Goal: Check status

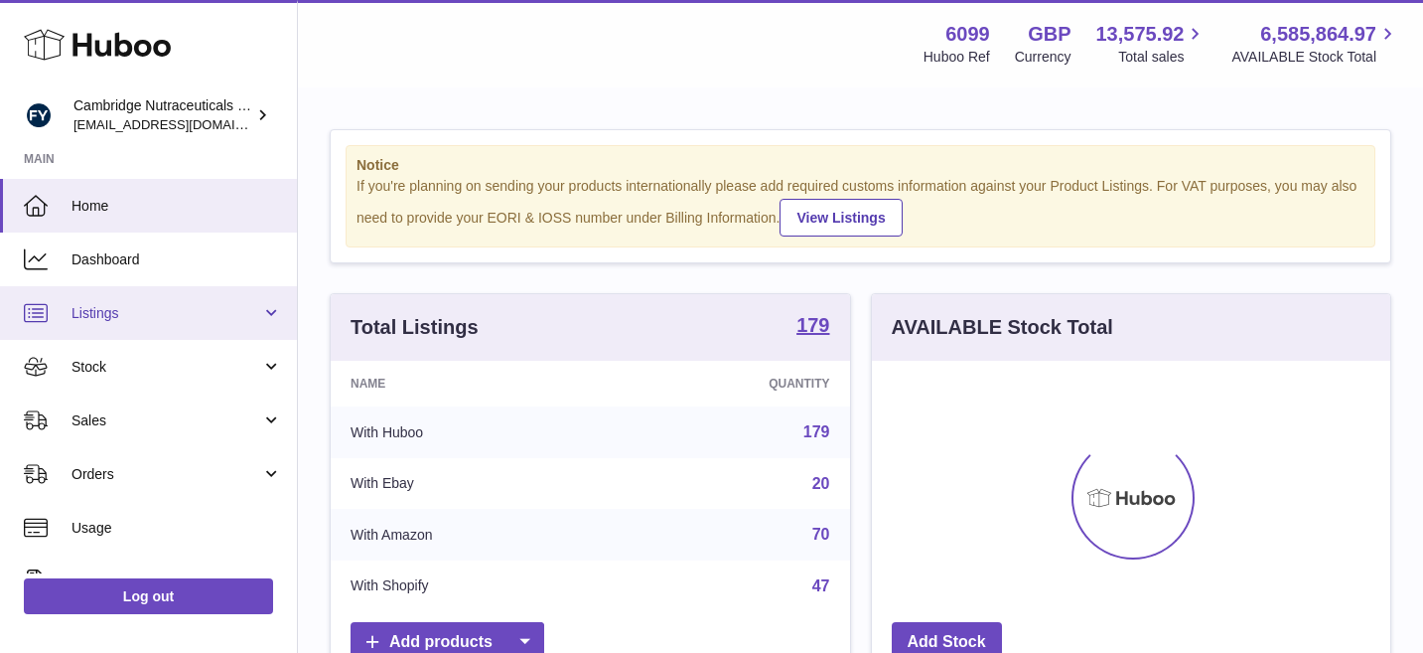
scroll to position [310, 518]
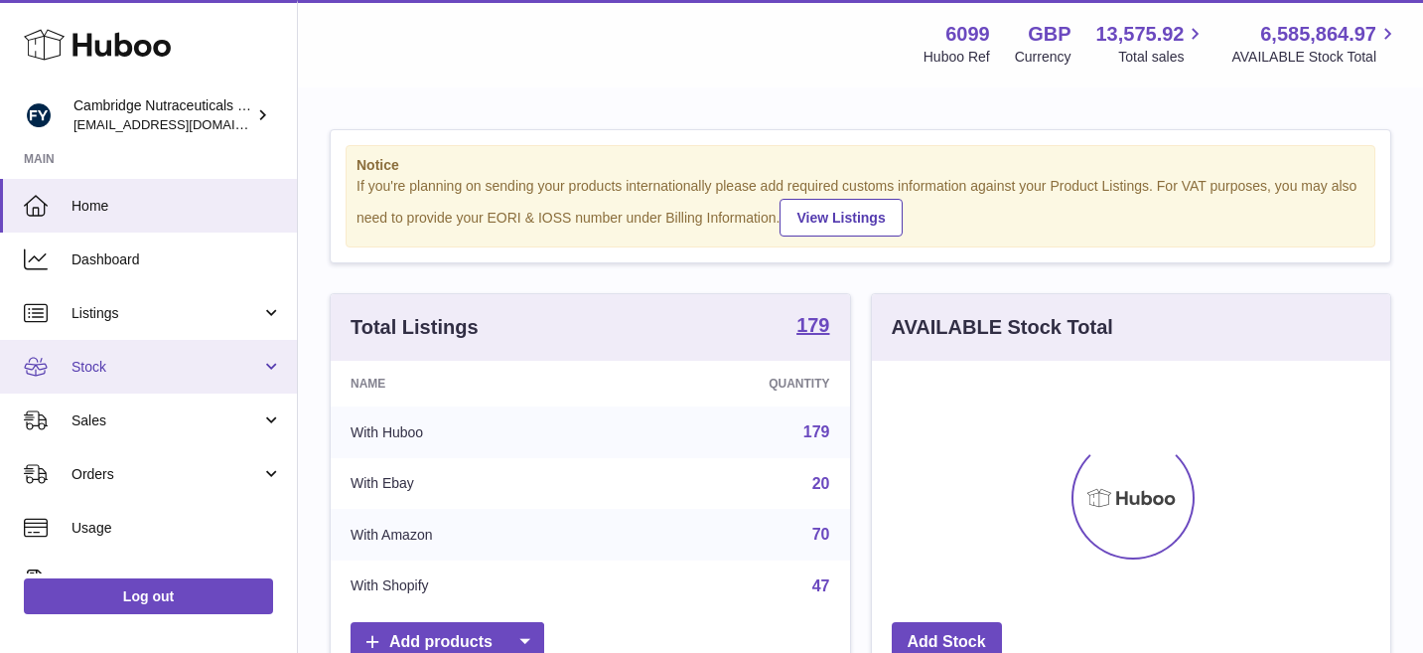
click at [161, 362] on span "Stock" at bounding box center [167, 367] width 190 height 19
click at [198, 356] on link "Stock" at bounding box center [148, 367] width 297 height 54
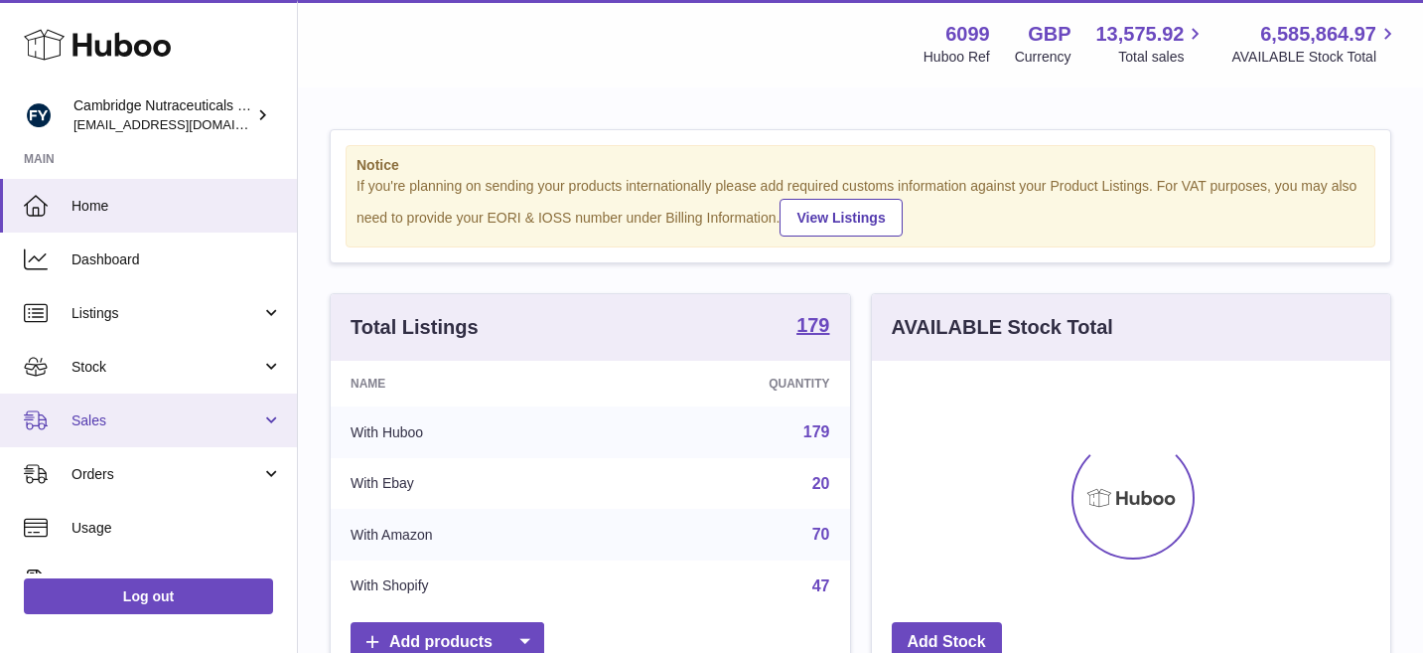
click at [198, 415] on span "Sales" at bounding box center [167, 420] width 190 height 19
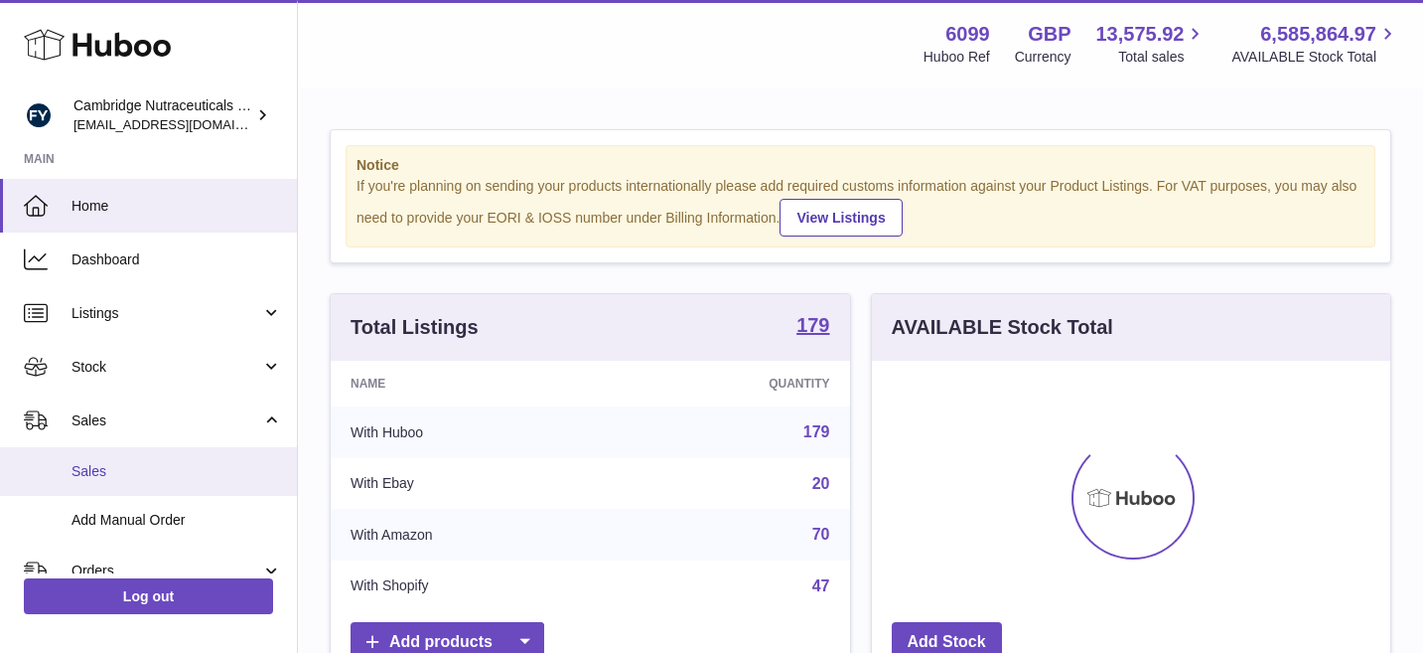
click at [206, 462] on span "Sales" at bounding box center [177, 471] width 211 height 19
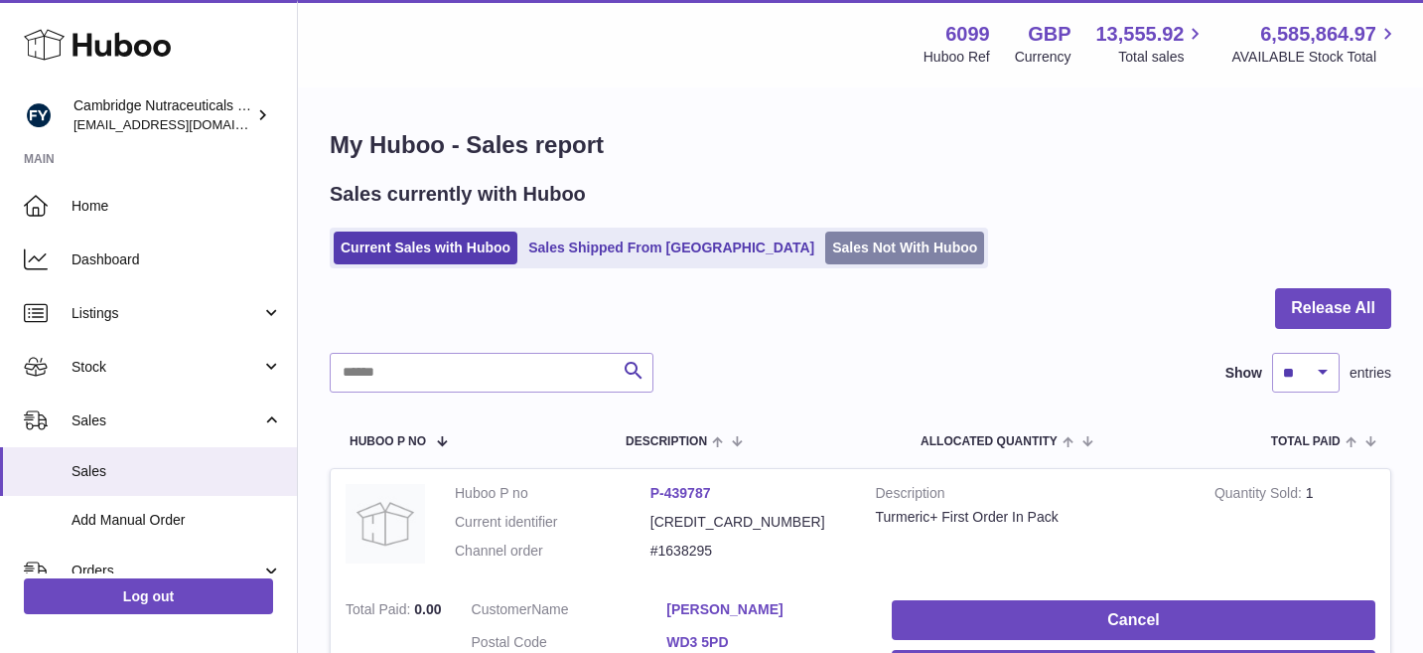
click at [825, 233] on link "Sales Not With Huboo" at bounding box center [904, 247] width 159 height 33
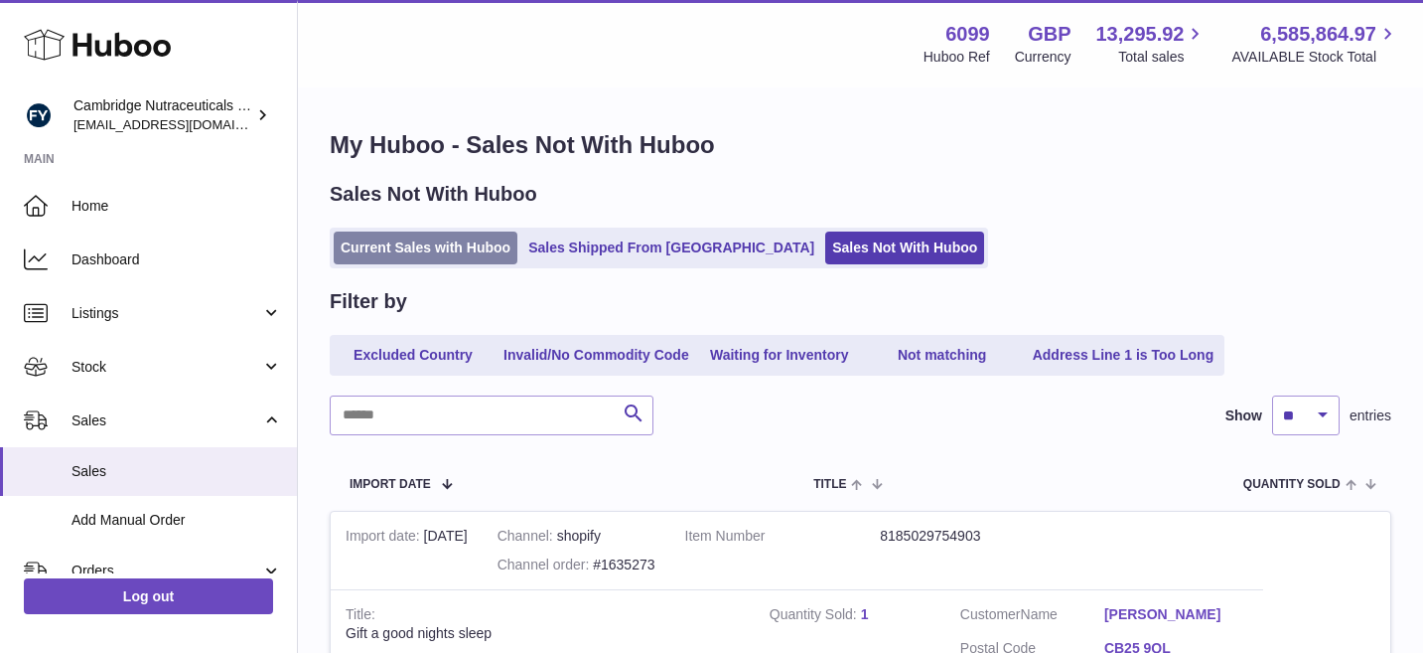
click at [430, 256] on link "Current Sales with Huboo" at bounding box center [426, 247] width 184 height 33
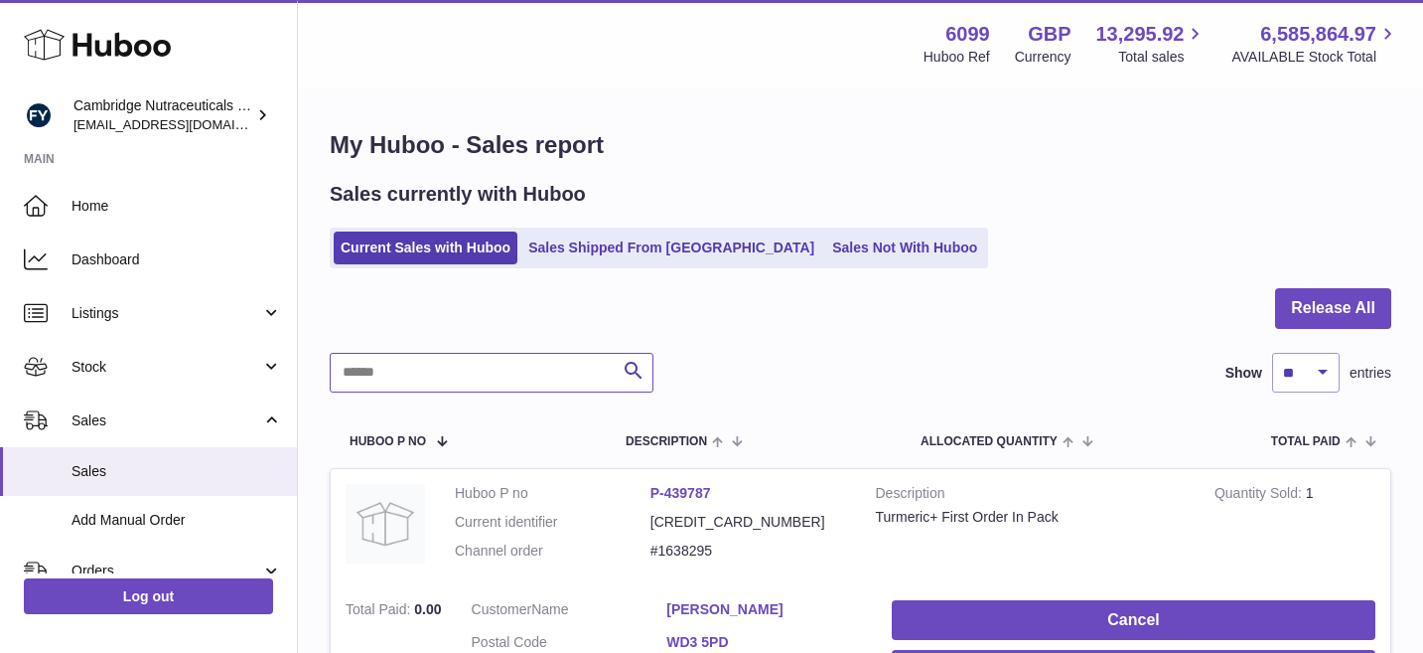
click at [481, 365] on input "text" at bounding box center [492, 373] width 324 height 40
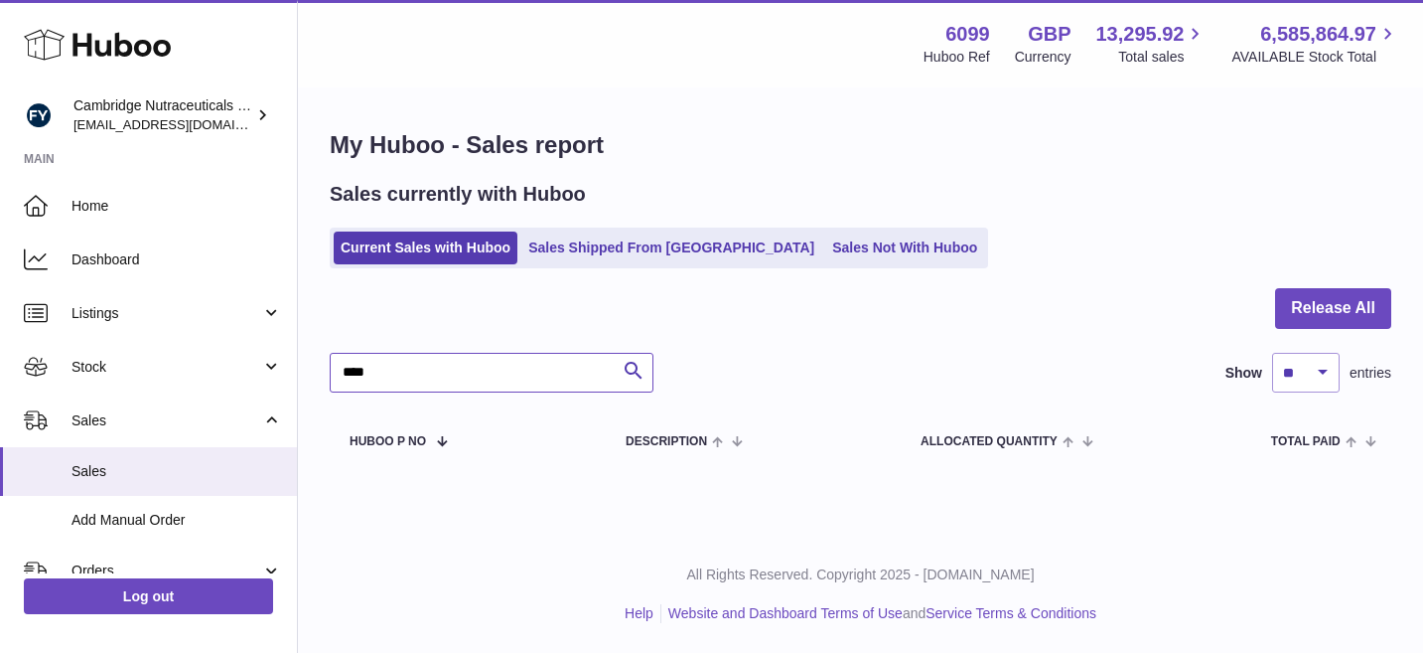
type input "***"
click at [601, 258] on link "Sales Shipped From [GEOGRAPHIC_DATA]" at bounding box center [671, 247] width 300 height 33
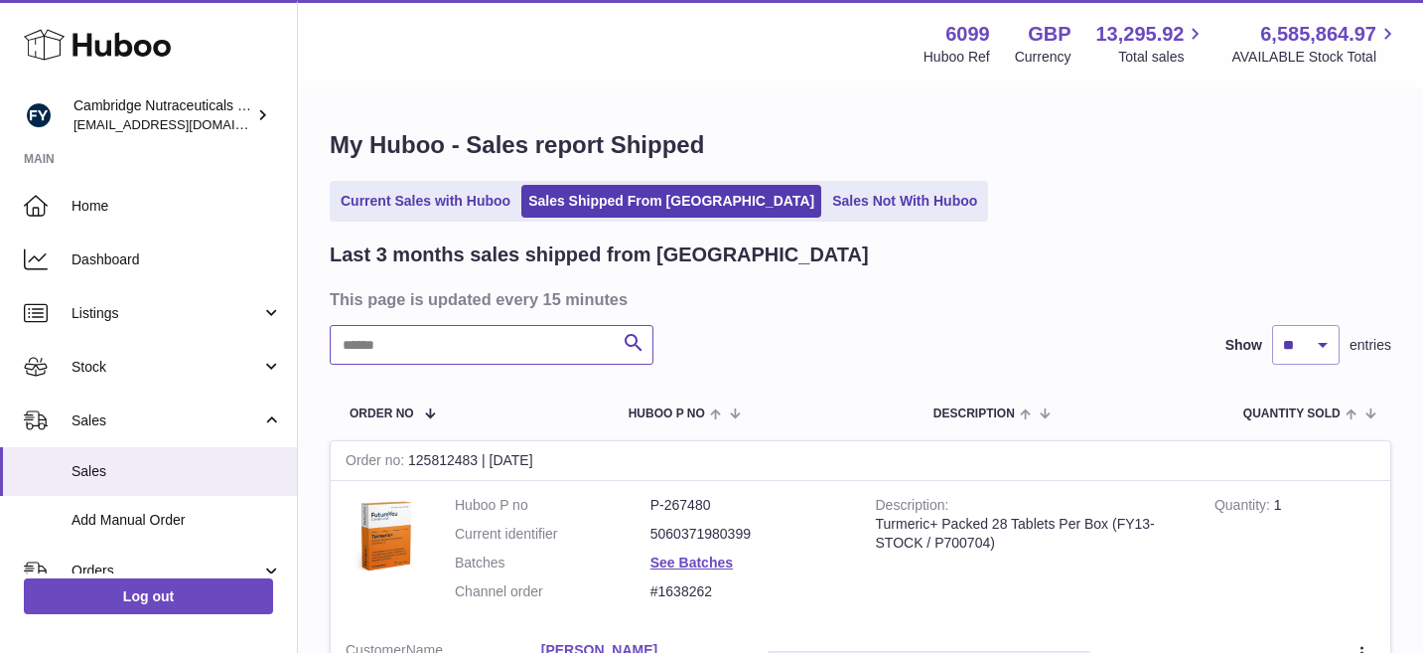
click at [436, 345] on input "text" at bounding box center [492, 345] width 324 height 40
type input "*******"
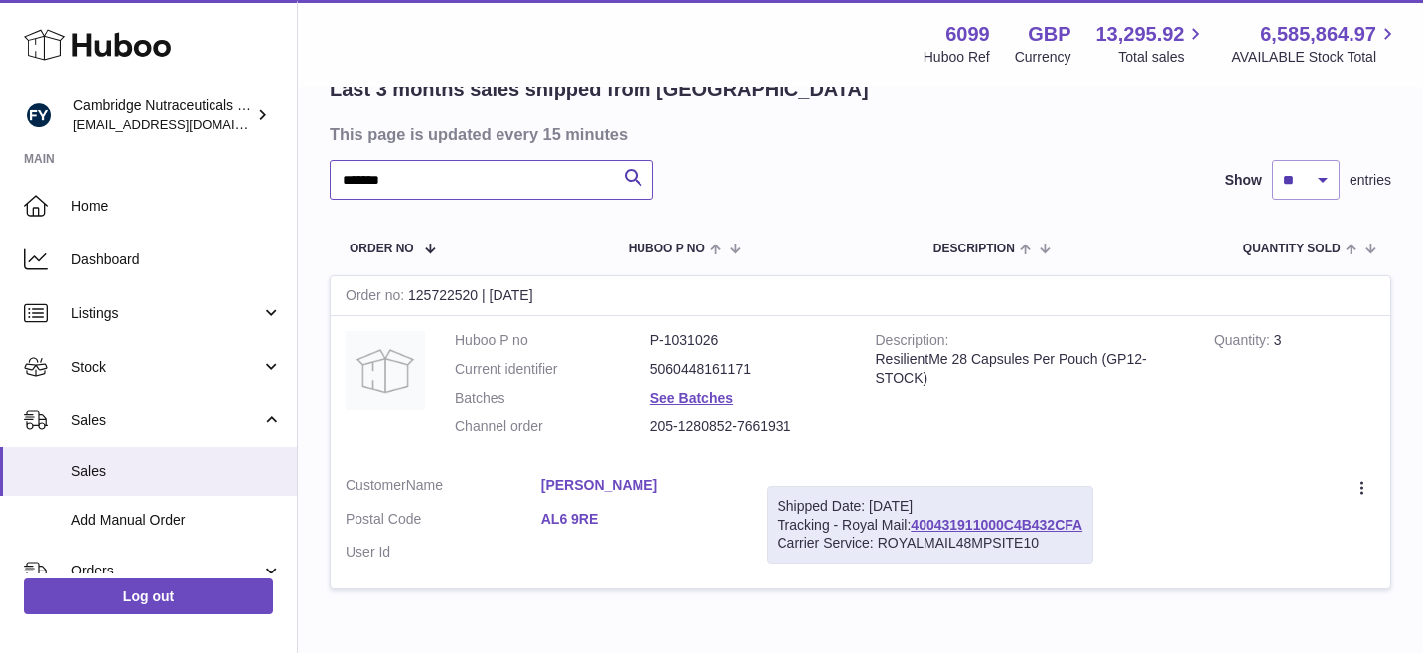
scroll to position [282, 0]
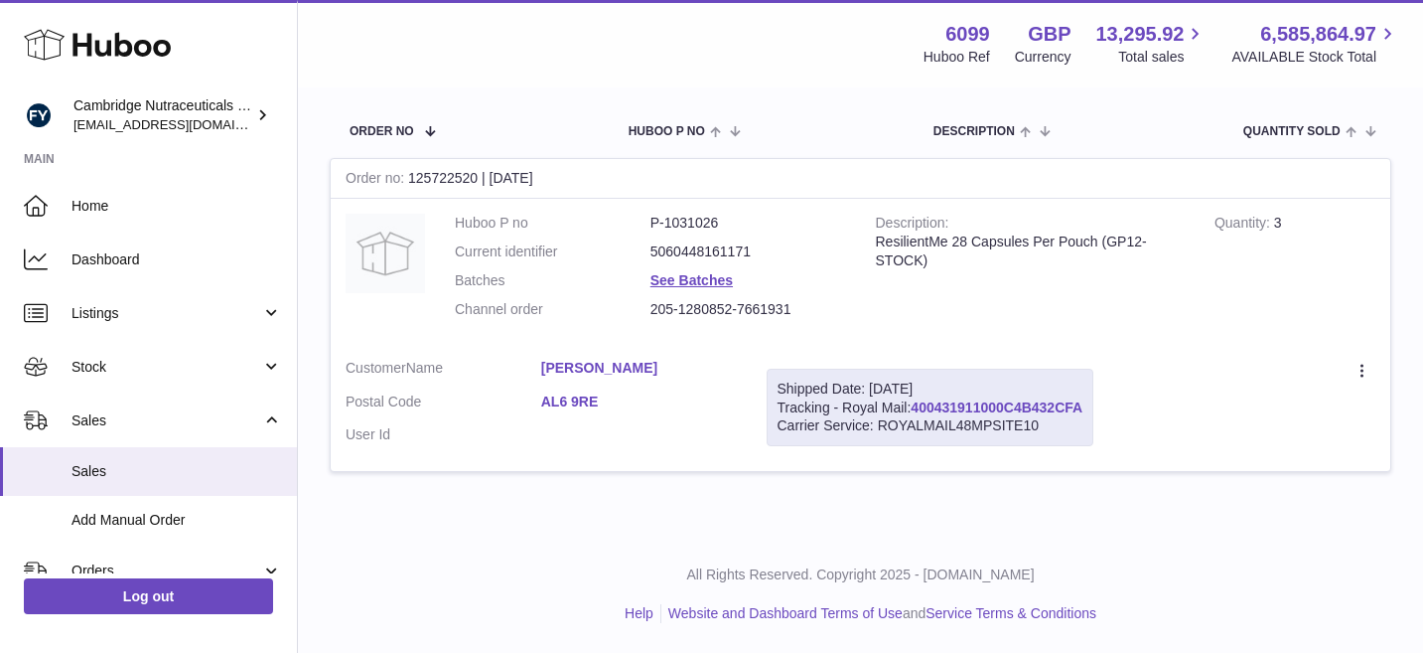
drag, startPoint x: 1090, startPoint y: 407, endPoint x: 916, endPoint y: 411, distance: 173.8
click at [916, 411] on div "Shipped Date: 1st Oct 2025 Tracking - Royal Mail: 400431911000C4B432CFA Carrier…" at bounding box center [931, 407] width 328 height 78
copy link "400431911000C4B432CFA"
